Goal: Contribute content: Add original content to the website for others to see

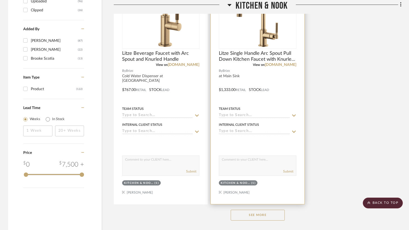
scroll to position [728, 0]
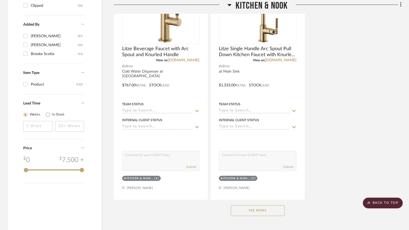
click at [230, 4] on icon at bounding box center [230, 5] width 4 height 6
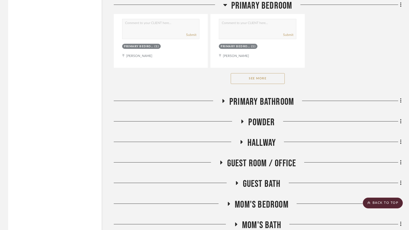
scroll to position [1106, 0]
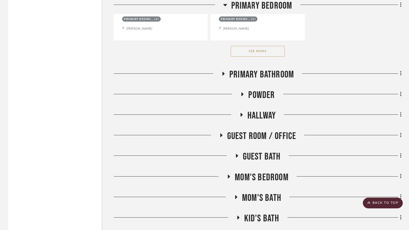
click at [257, 48] on button "See More" at bounding box center [258, 51] width 54 height 11
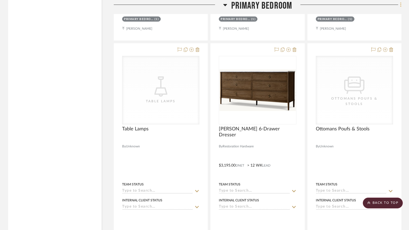
click at [401, 5] on icon at bounding box center [400, 4] width 1 height 5
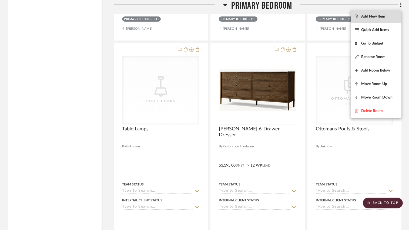
click at [383, 14] on span "Add New Item" at bounding box center [374, 16] width 24 height 5
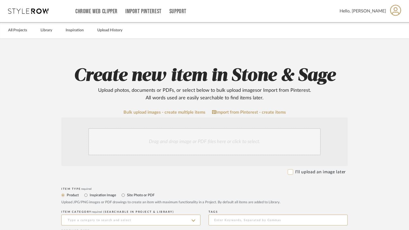
click at [289, 172] on input "I'll upload an image later" at bounding box center [290, 172] width 5 height 5
checkbox input "true"
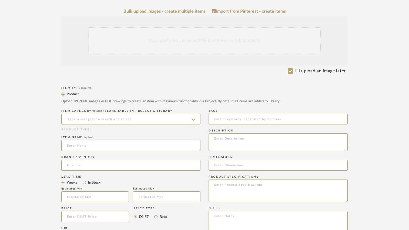
scroll to position [135, 0]
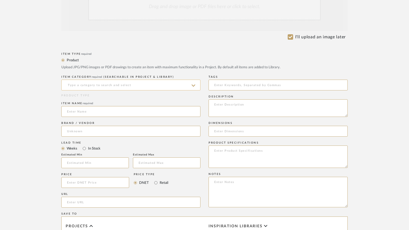
click at [97, 86] on input at bounding box center [130, 85] width 139 height 11
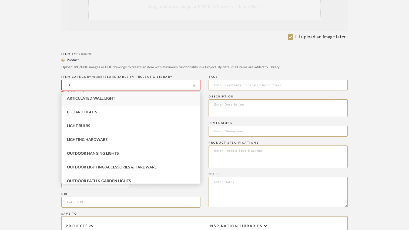
type input "l"
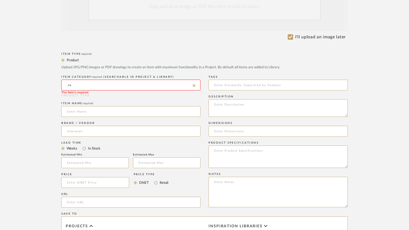
type input "r"
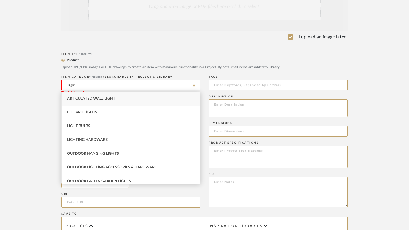
click at [108, 99] on span "Articulated Wall Light" at bounding box center [91, 99] width 48 height 4
type input "Articulated Wall Light"
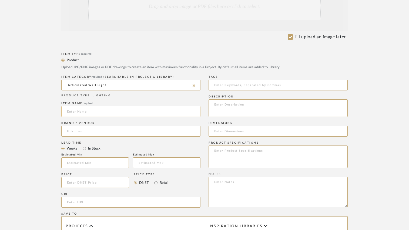
click at [91, 112] on input at bounding box center [130, 111] width 139 height 11
drag, startPoint x: 107, startPoint y: 111, endPoint x: 47, endPoint y: 112, distance: 59.2
click at [47, 112] on form "Bulk upload images - create multiple items Import from Pinterest - create items…" at bounding box center [204, 171] width 345 height 392
type input "Embedded Bedside Plug-In Sconce"
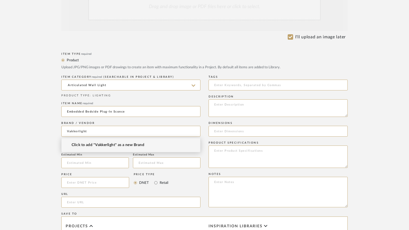
type input "Vakkerlight"
click at [101, 146] on span "Click to add "Vakkerlight" as a new Brand" at bounding box center [108, 145] width 73 height 5
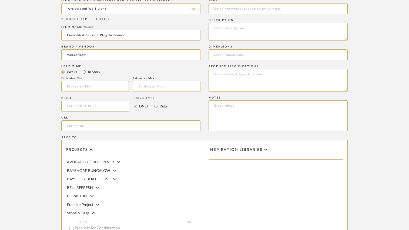
scroll to position [216, 0]
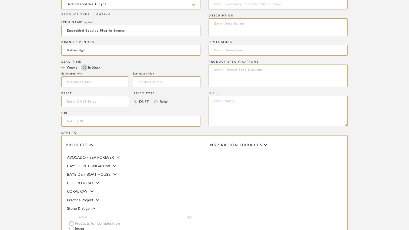
click at [84, 67] on input "In Stock" at bounding box center [84, 67] width 6 height 6
radio input "true"
click at [83, 104] on input at bounding box center [95, 101] width 68 height 11
click at [99, 101] on input at bounding box center [95, 101] width 68 height 11
type input "$128.00"
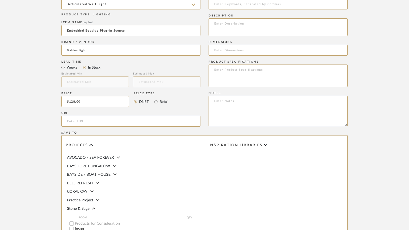
click at [183, 104] on div "Price $128.00 Price Type DNET Retail" at bounding box center [130, 101] width 139 height 20
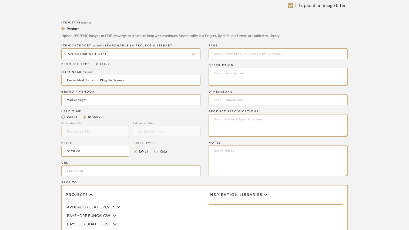
scroll to position [162, 0]
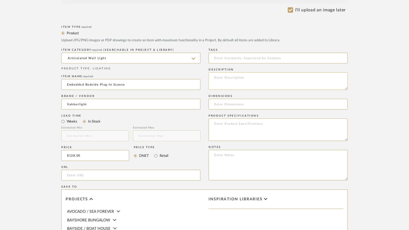
click at [226, 80] on textarea at bounding box center [278, 81] width 139 height 18
type textarea "[PERSON_NAME] Square with push Button for US Plugs"
click at [220, 107] on input at bounding box center [278, 104] width 139 height 11
click at [230, 103] on input "5cm W x15.5cm H x" at bounding box center [278, 104] width 139 height 11
click at [257, 105] on input "5cm W x 15.5cm H x" at bounding box center [278, 104] width 139 height 11
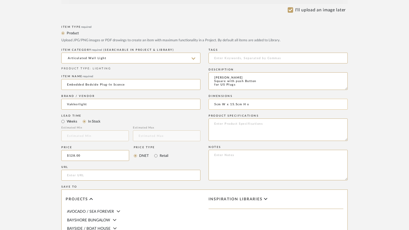
click at [214, 105] on input "5cm W x 15.5cm H x" at bounding box center [278, 104] width 139 height 11
drag, startPoint x: 265, startPoint y: 104, endPoint x: 269, endPoint y: 104, distance: 4.3
click at [269, 104] on input "Faceplate 5cm W x 15.5cm H x" at bounding box center [278, 104] width 139 height 11
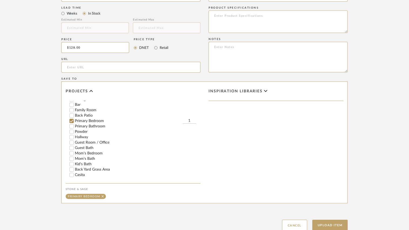
scroll to position [81, 0]
type input "Faceplate 5cm W x 15.5cm H"
type input "2"
click at [369, 137] on form "Bulk upload images - create multiple items Import from Pinterest - create items…" at bounding box center [204, 36] width 345 height 392
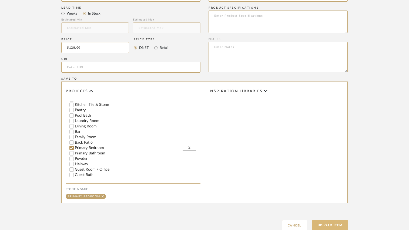
click at [333, 223] on button "Upload Item" at bounding box center [331, 225] width 36 height 11
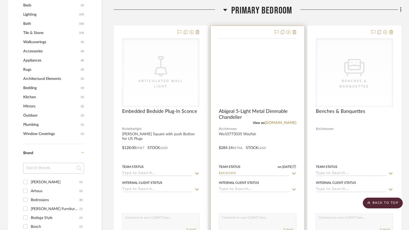
scroll to position [409, 0]
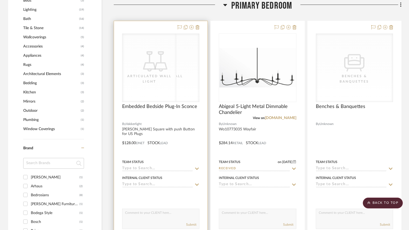
click at [160, 67] on icon "CategoryIconLighting Created with Sketch." at bounding box center [150, 61] width 20 height 20
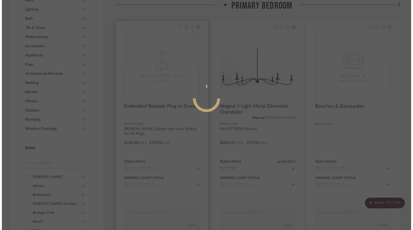
scroll to position [0, 0]
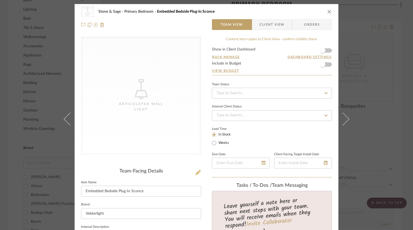
click at [196, 172] on icon at bounding box center [198, 172] width 5 height 5
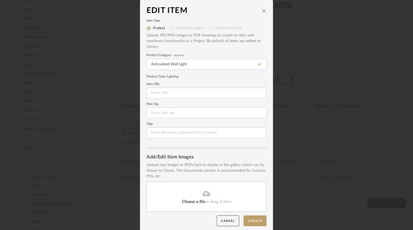
click at [199, 193] on fa-icon at bounding box center [206, 194] width 49 height 7
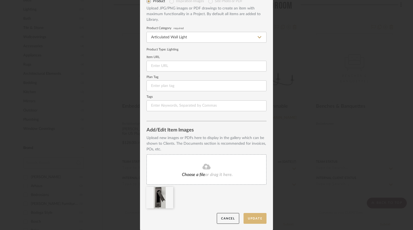
click at [247, 218] on button "Update" at bounding box center [255, 218] width 23 height 11
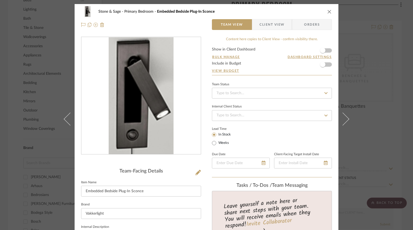
click at [328, 10] on icon "close" at bounding box center [329, 11] width 4 height 4
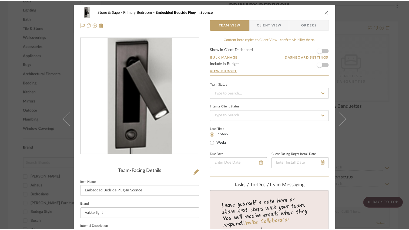
scroll to position [409, 0]
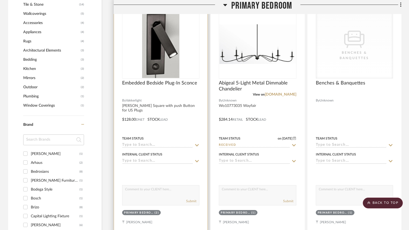
scroll to position [436, 0]
